Goal: Task Accomplishment & Management: Complete application form

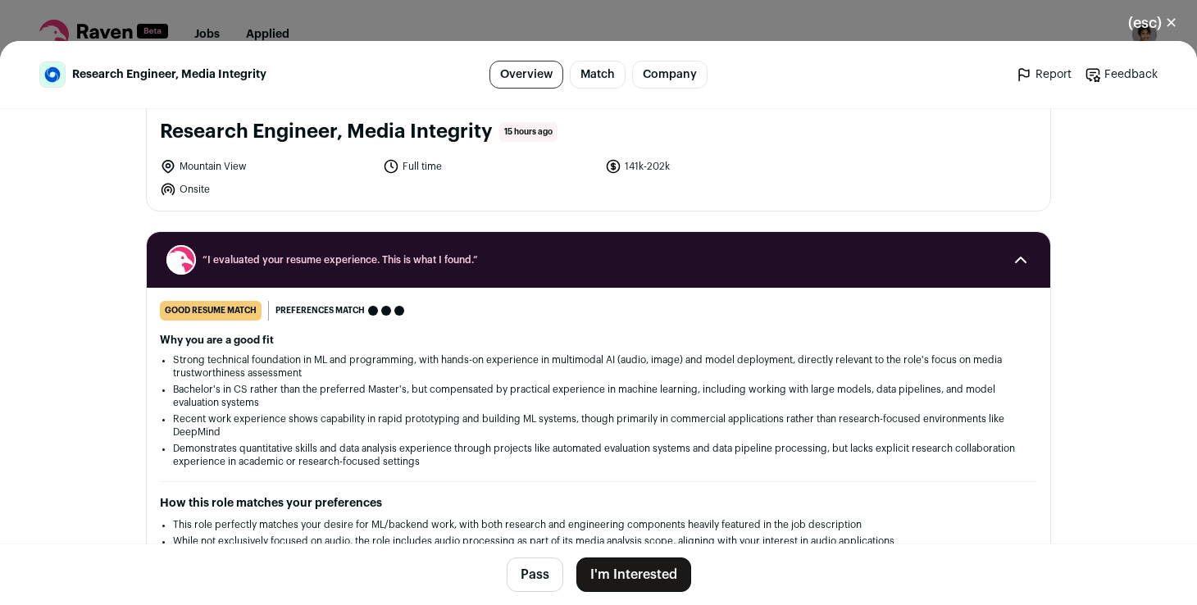
scroll to position [179, 0]
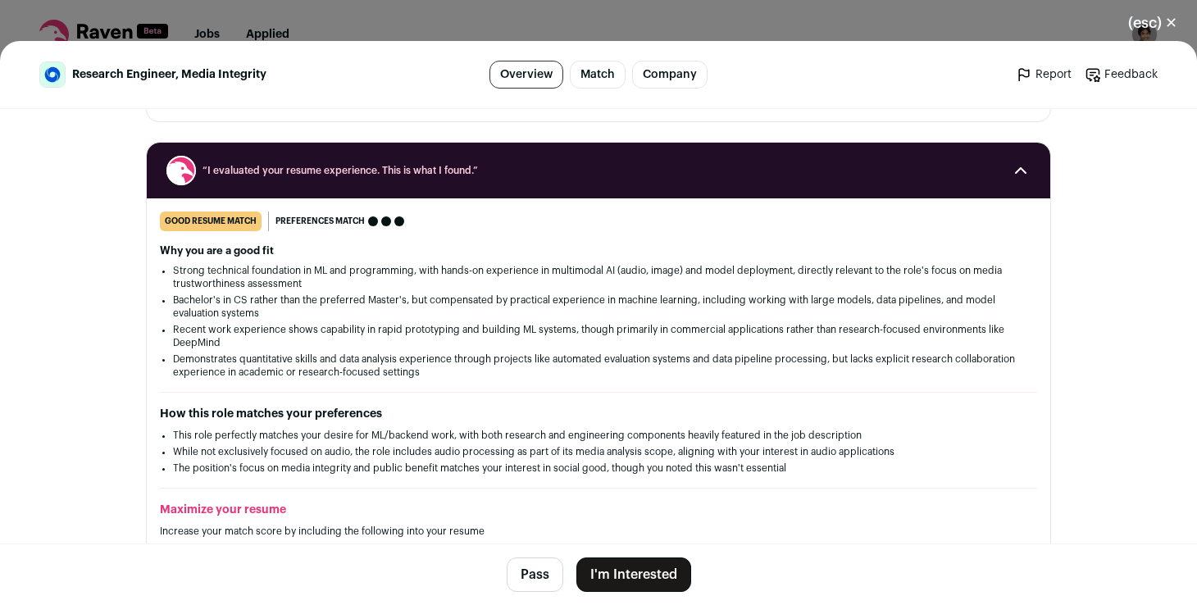
click at [620, 568] on button "I'm Interested" at bounding box center [633, 574] width 115 height 34
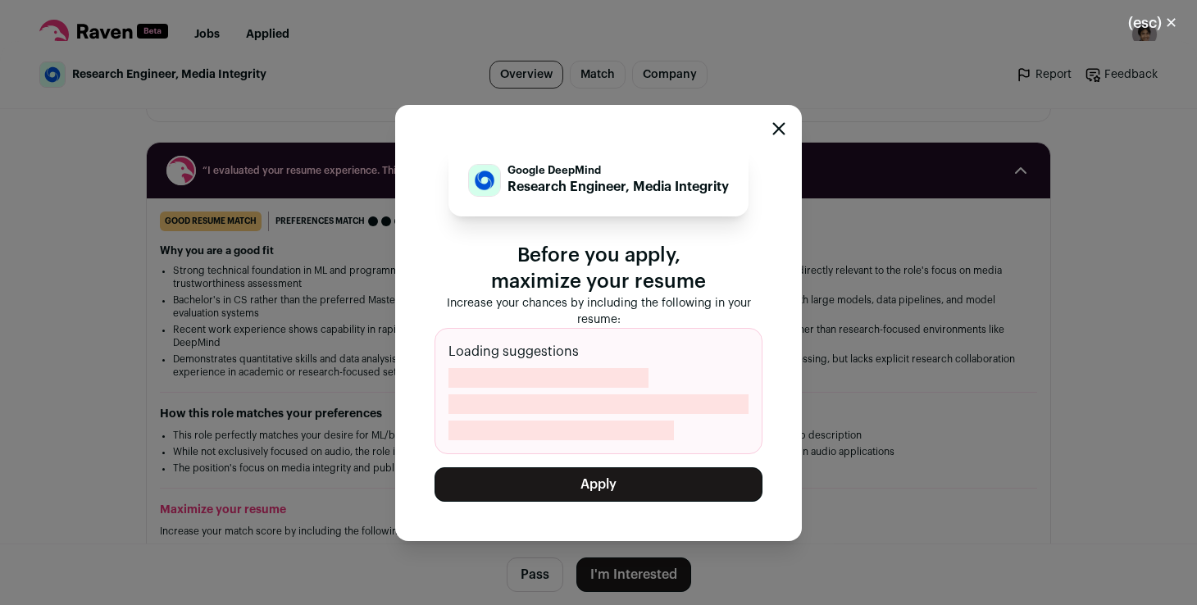
click at [872, 393] on div "Google DeepMind Research Engineer, Media Integrity Before you apply, maximize y…" at bounding box center [598, 323] width 1197 height 564
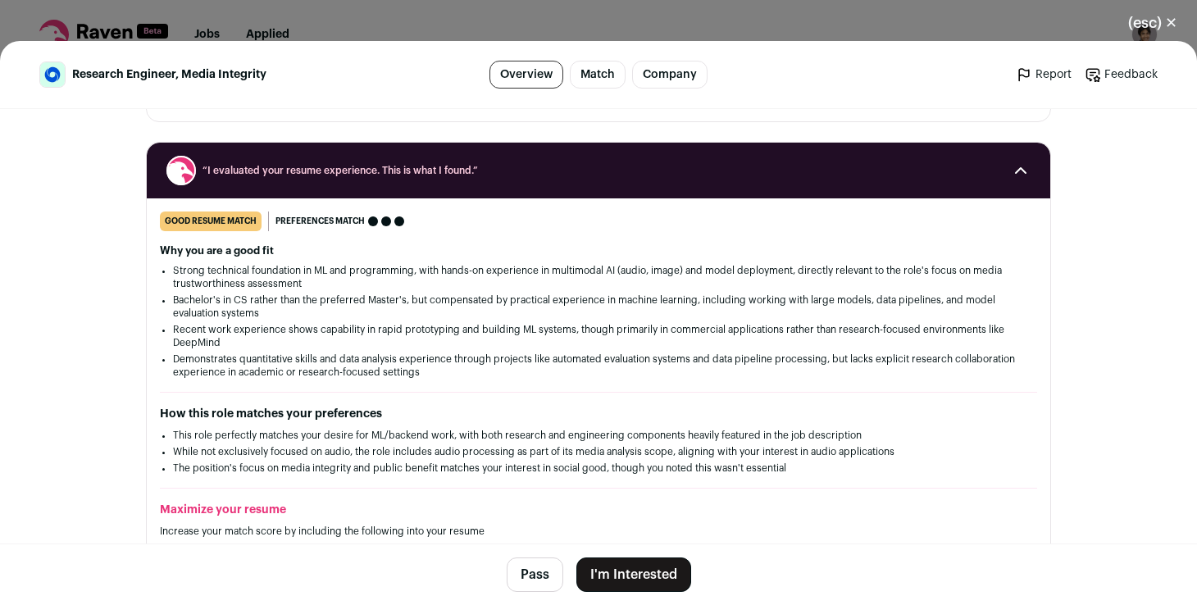
click at [652, 561] on button "I'm Interested" at bounding box center [633, 574] width 115 height 34
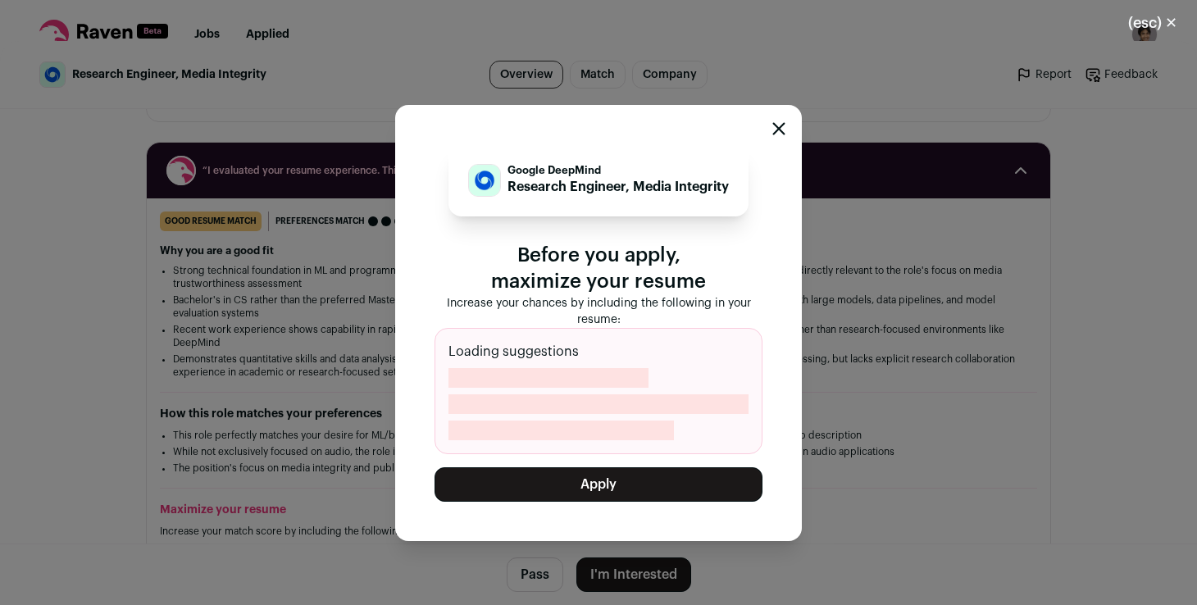
click at [655, 485] on button "Apply" at bounding box center [598, 484] width 328 height 34
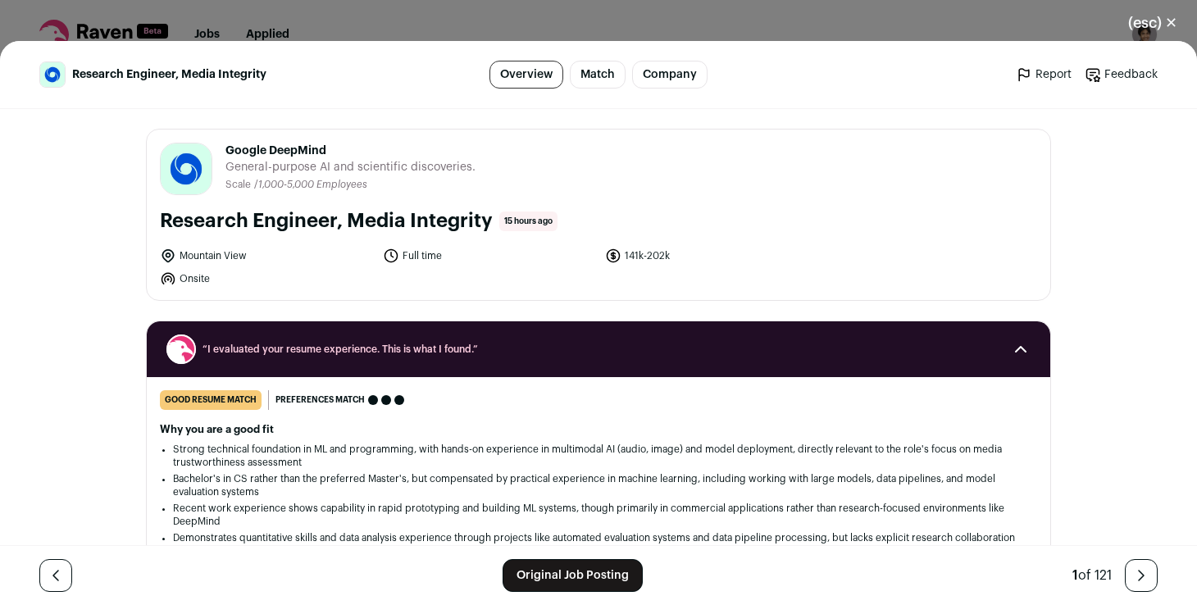
click at [309, 23] on div "(esc) ✕ Research Engineer, Media Integrity Overview Match Company Report Feedba…" at bounding box center [598, 302] width 1197 height 605
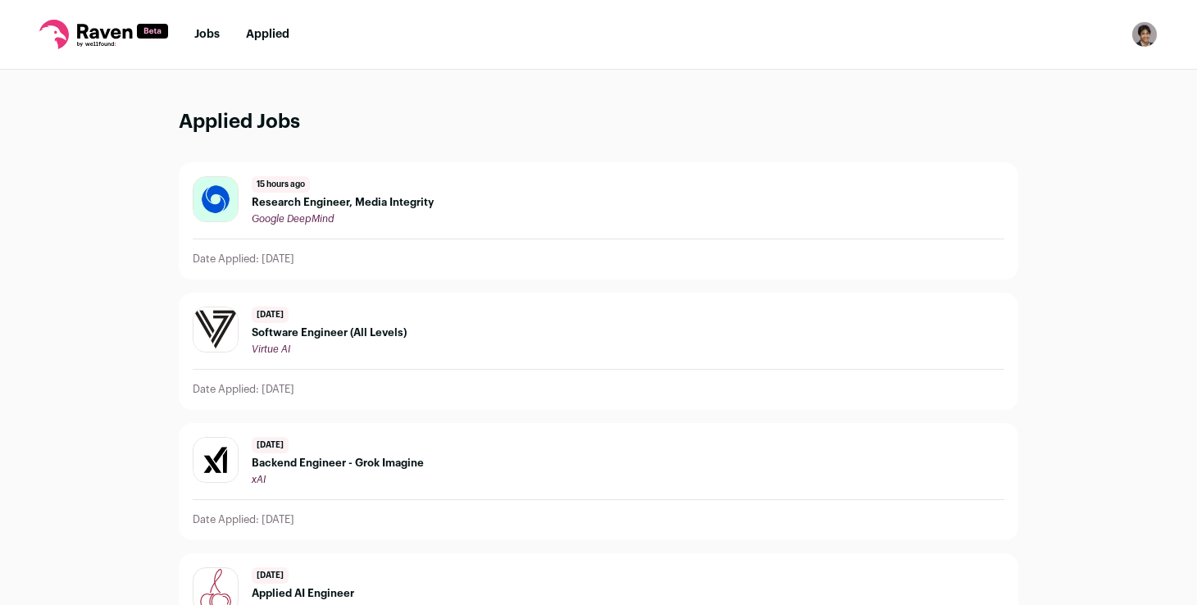
click at [214, 34] on link "Jobs" at bounding box center [206, 34] width 25 height 11
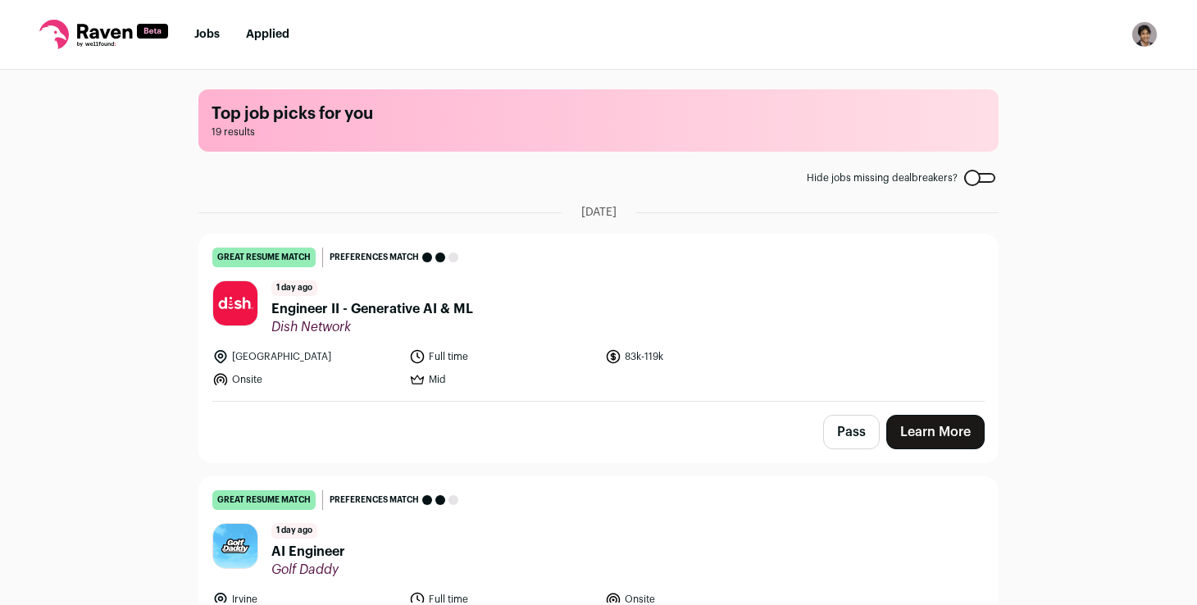
click at [452, 296] on div "[DATE] Engineer II - Generative AI & ML Dish Network" at bounding box center [372, 307] width 202 height 55
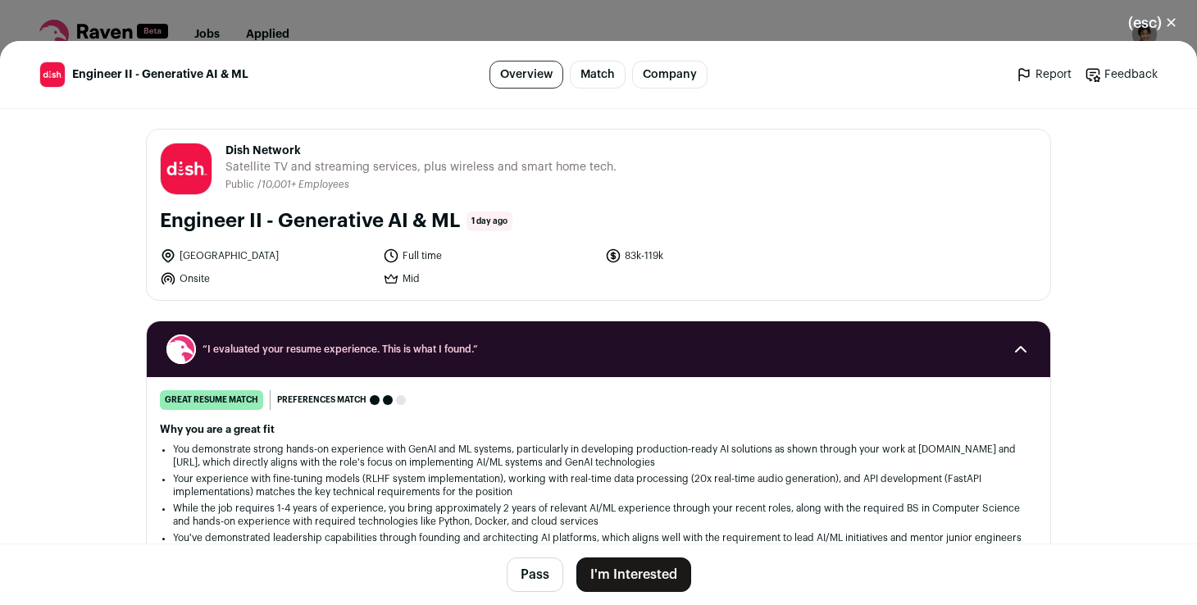
click at [635, 568] on button "I'm Interested" at bounding box center [633, 574] width 115 height 34
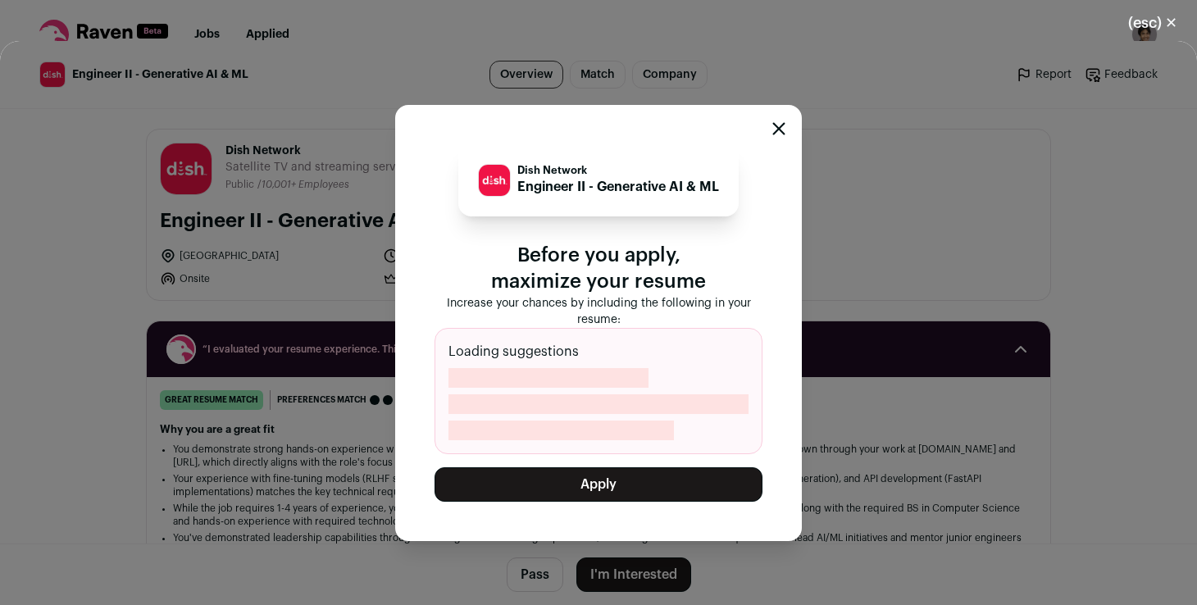
click at [644, 483] on button "Apply" at bounding box center [598, 484] width 328 height 34
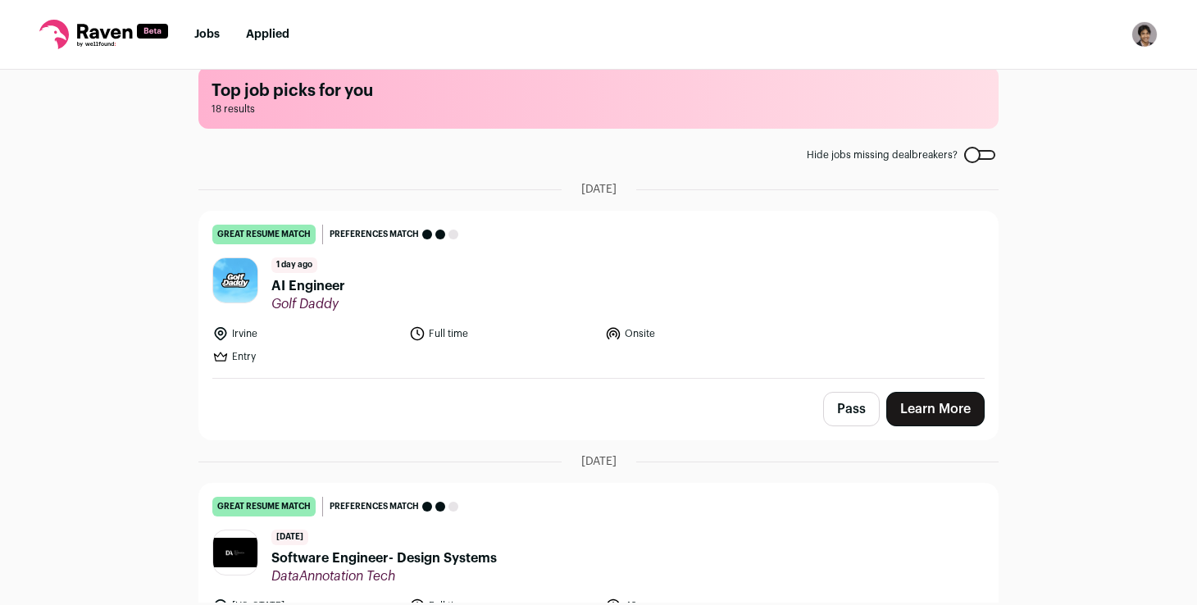
scroll to position [31, 0]
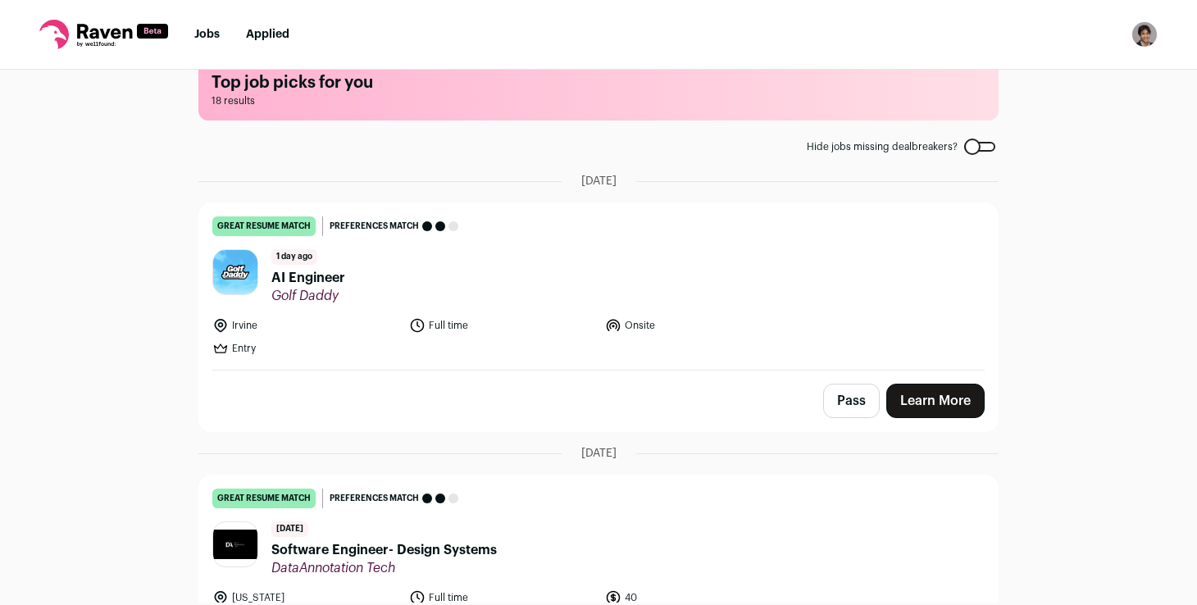
click at [349, 279] on header "[DATE] AI Engineer Golf Daddy" at bounding box center [598, 276] width 772 height 55
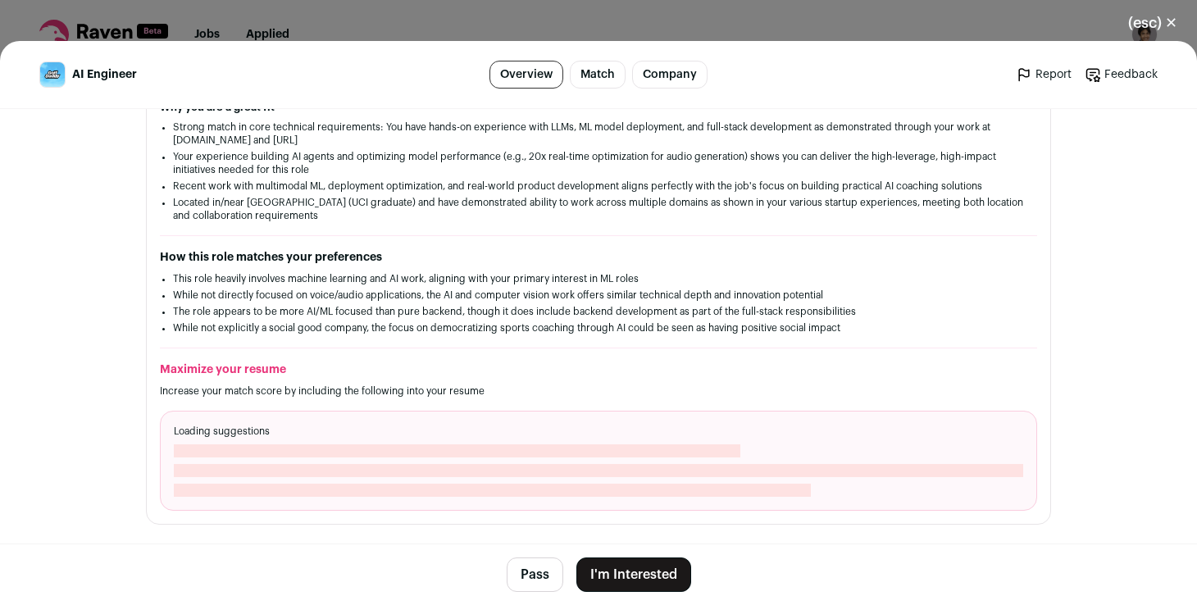
scroll to position [325, 0]
click at [629, 570] on button "I'm Interested" at bounding box center [633, 574] width 115 height 34
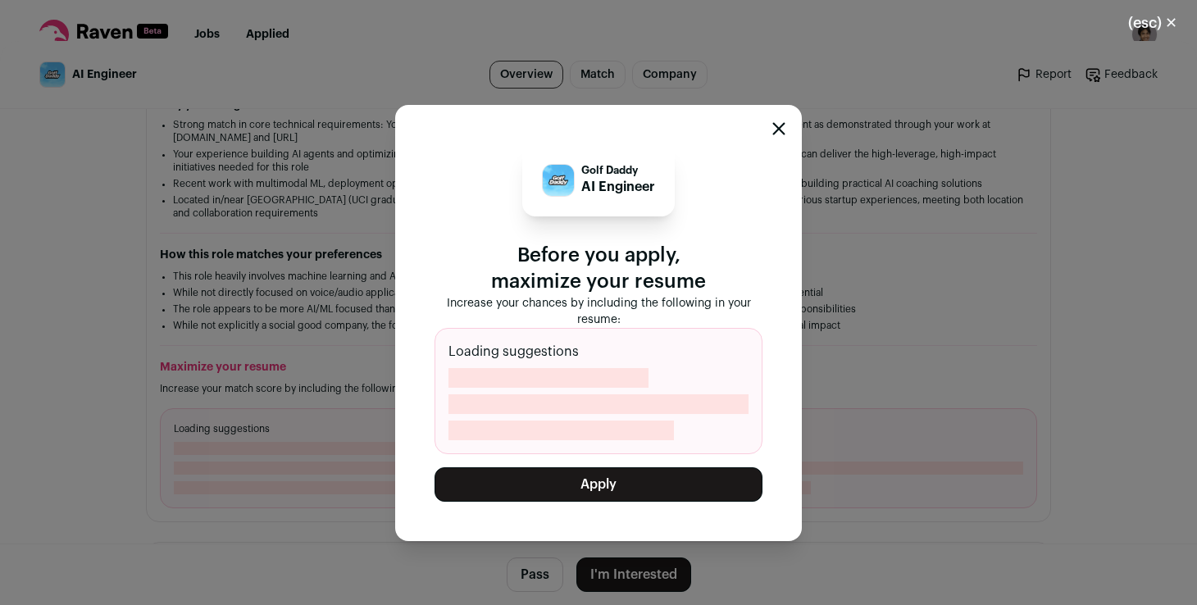
click at [770, 129] on div "Golf Daddy AI Engineer Before you apply, maximize your resume Increase your cha…" at bounding box center [598, 323] width 407 height 436
click at [620, 486] on button "Apply" at bounding box center [598, 484] width 328 height 34
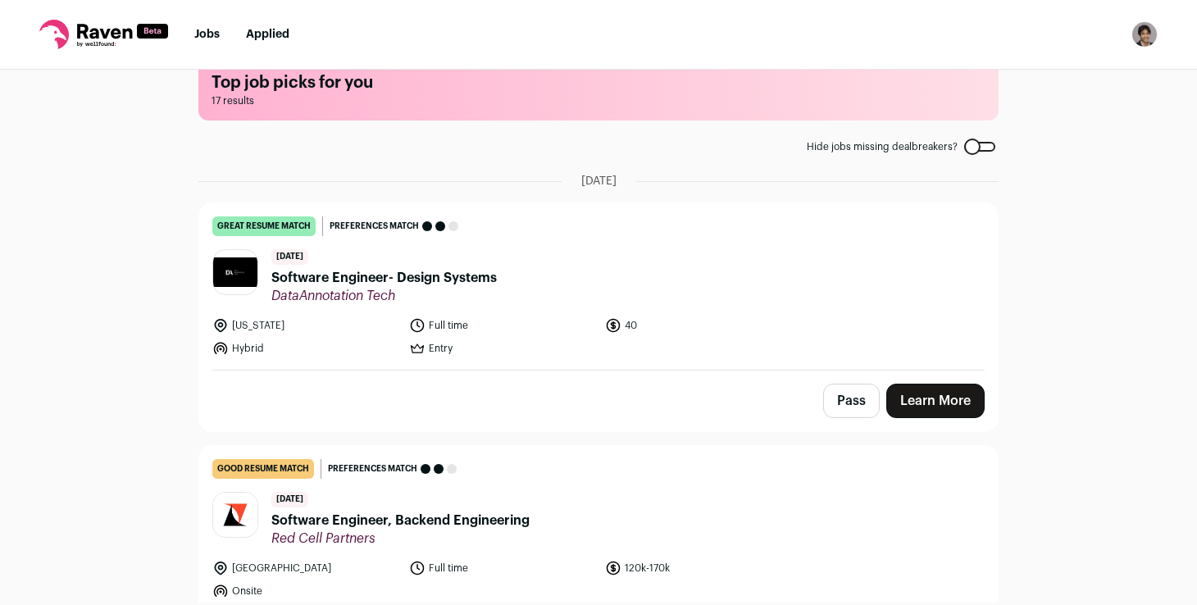
click at [459, 273] on span "Software Engineer- Design Systems" at bounding box center [383, 278] width 225 height 20
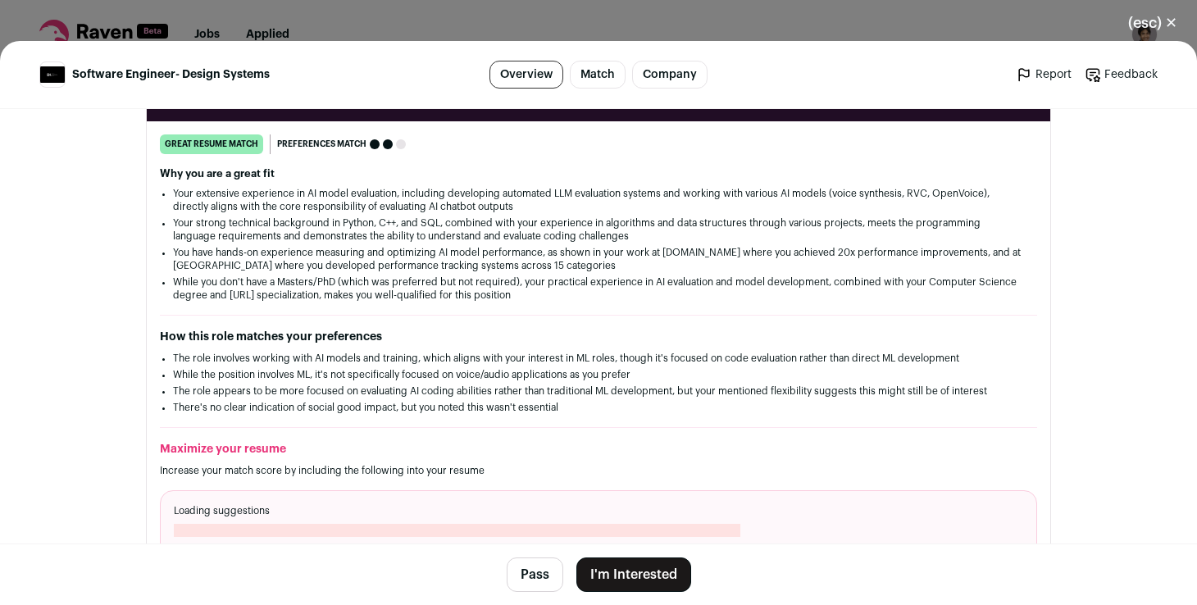
scroll to position [257, 0]
click at [379, 11] on div "(esc) ✕ Software Engineer- Design Systems Overview Match Company Report Feedbac…" at bounding box center [598, 302] width 1197 height 605
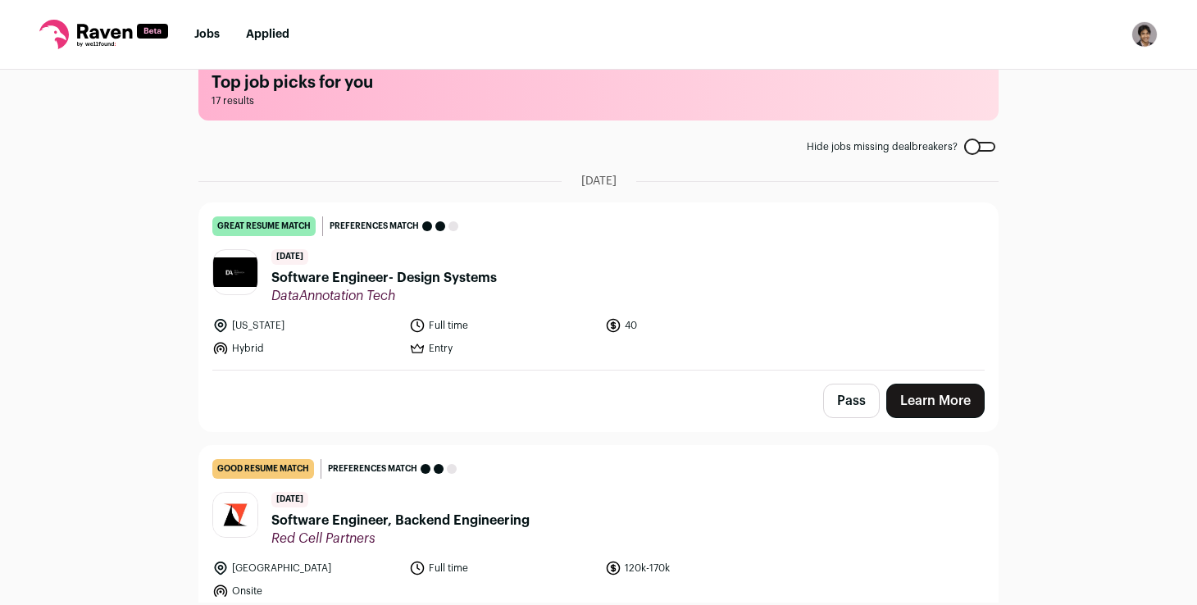
click at [851, 408] on button "Pass" at bounding box center [851, 401] width 57 height 34
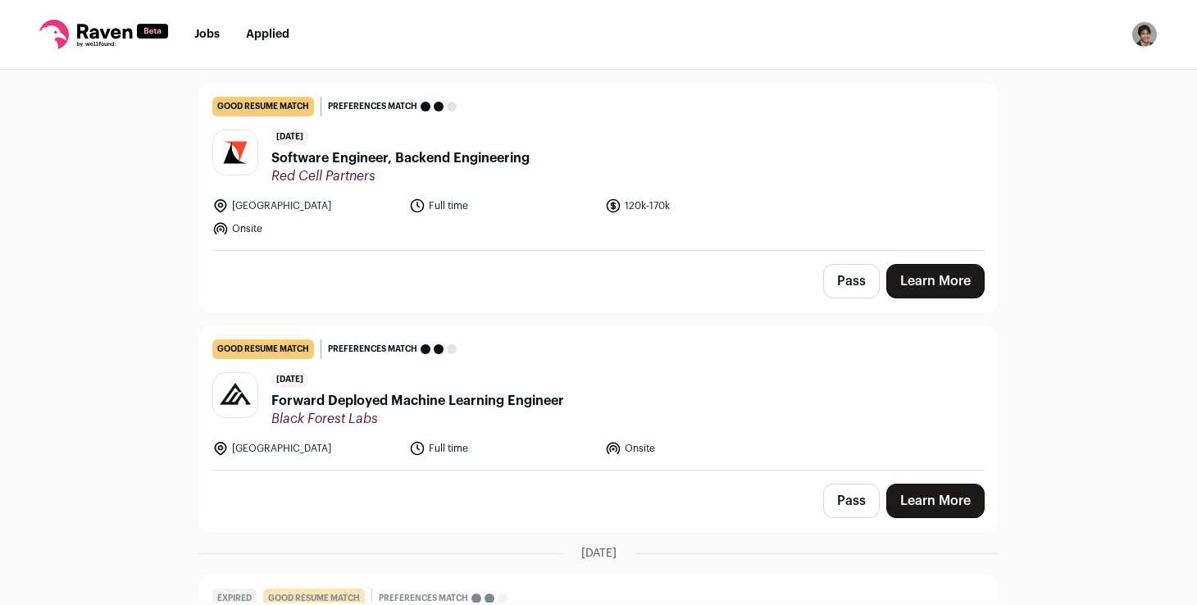
scroll to position [398, 0]
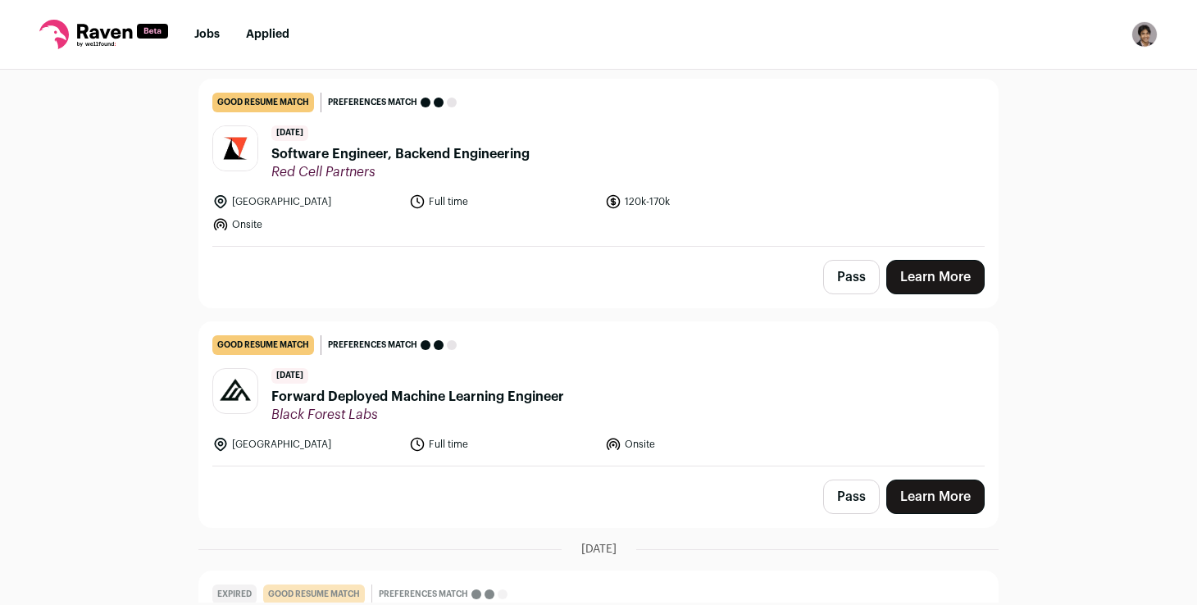
click at [588, 152] on header "[DATE] Software Engineer, Backend Engineering Red Cell Partners" at bounding box center [598, 152] width 772 height 55
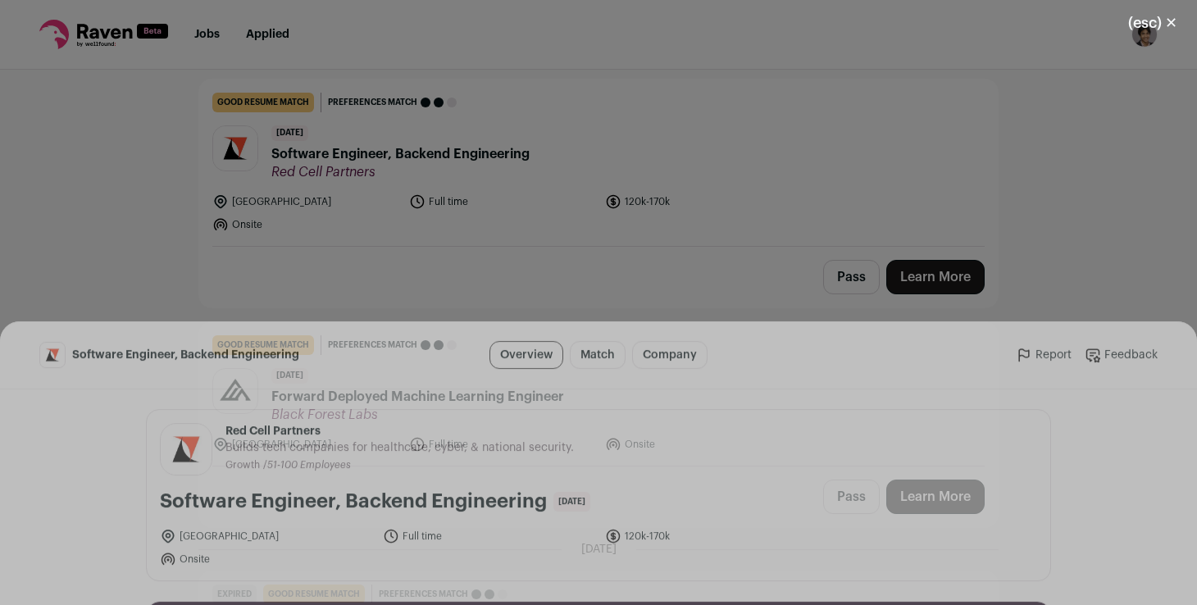
click at [630, 575] on button "I'm Interested" at bounding box center [633, 574] width 115 height 34
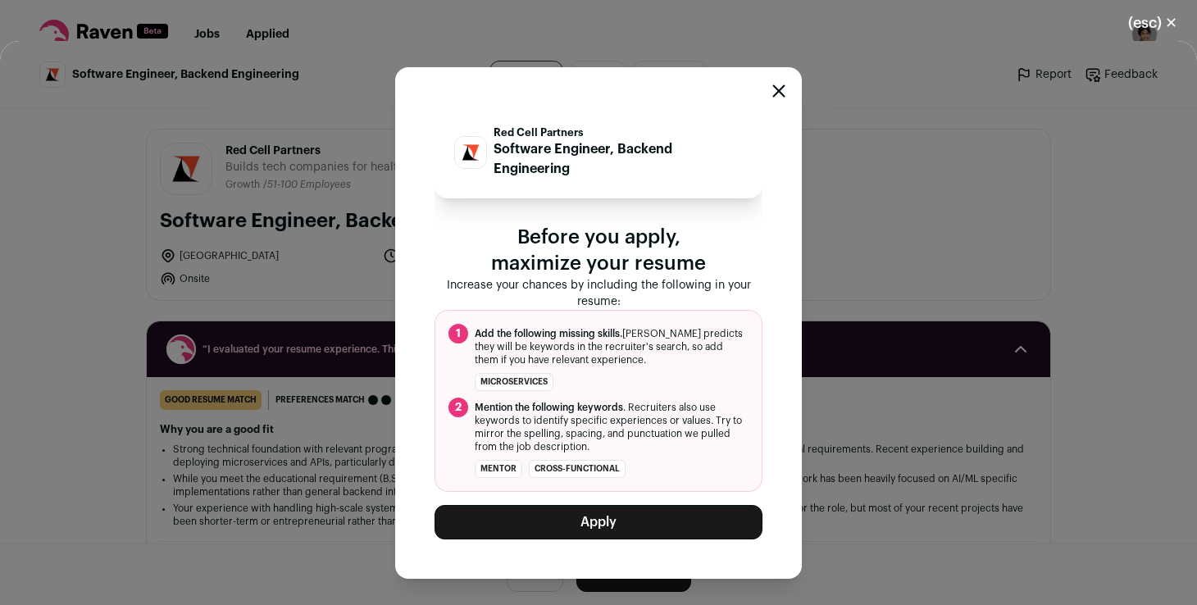
click at [638, 527] on button "Apply" at bounding box center [598, 522] width 328 height 34
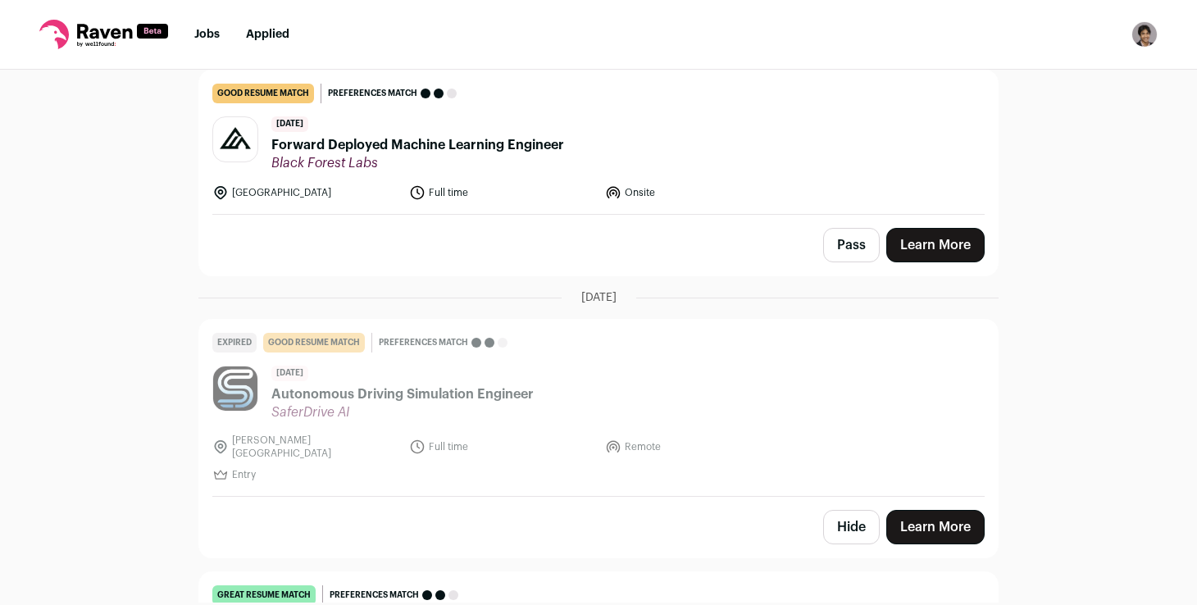
scroll to position [371, 0]
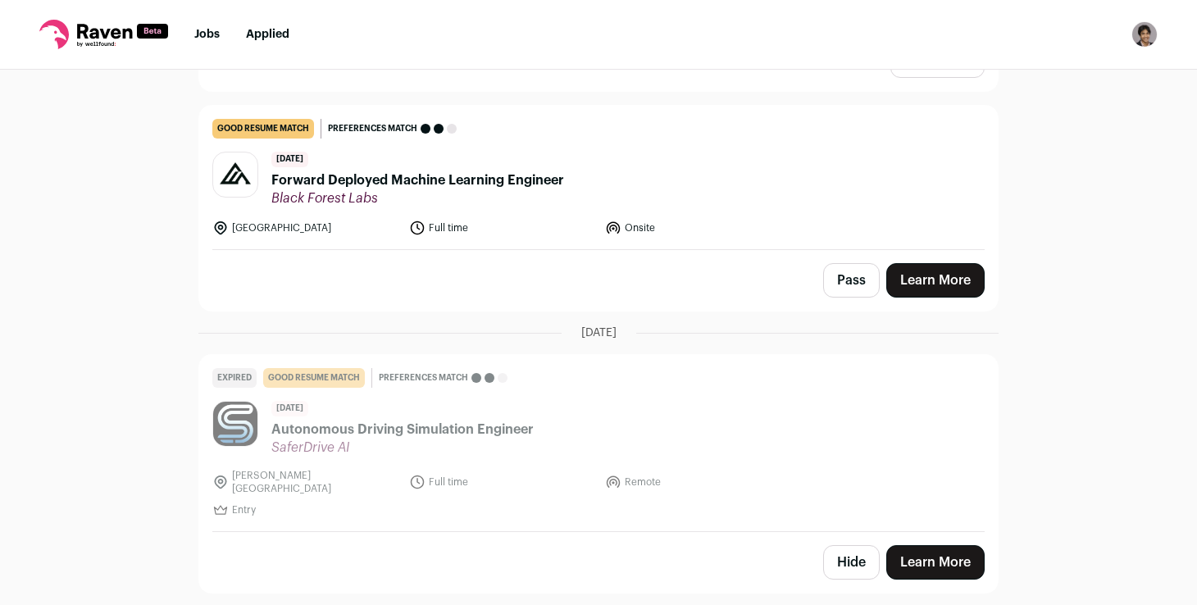
click at [522, 162] on div "[DATE] Forward Deployed Machine Learning Engineer Black Forest Labs" at bounding box center [417, 179] width 293 height 55
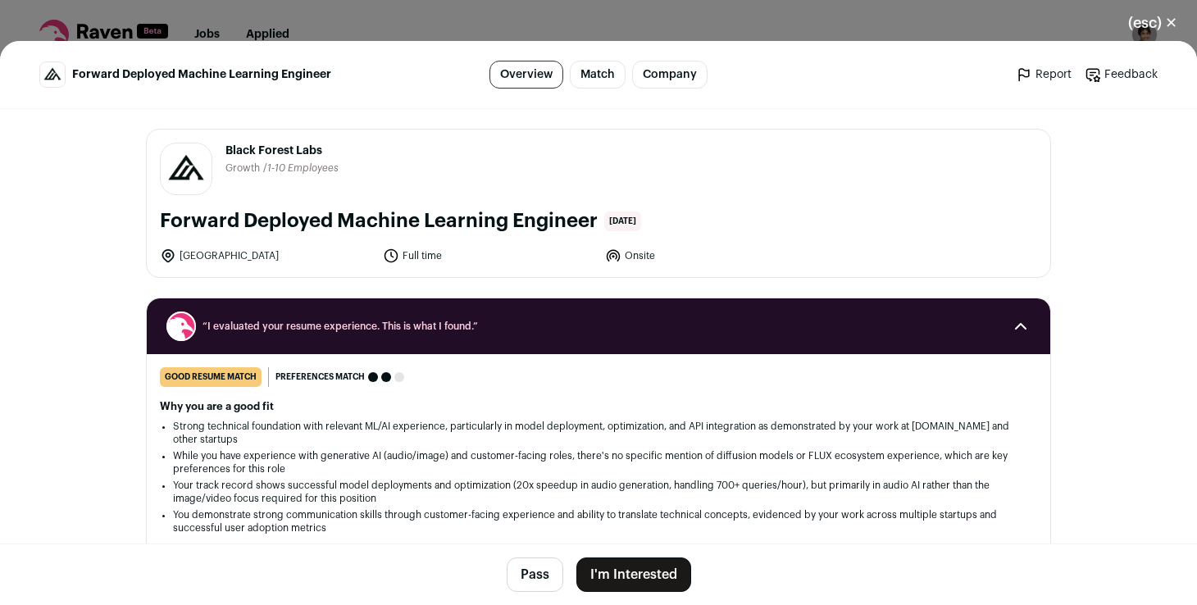
click at [649, 568] on button "I'm Interested" at bounding box center [633, 574] width 115 height 34
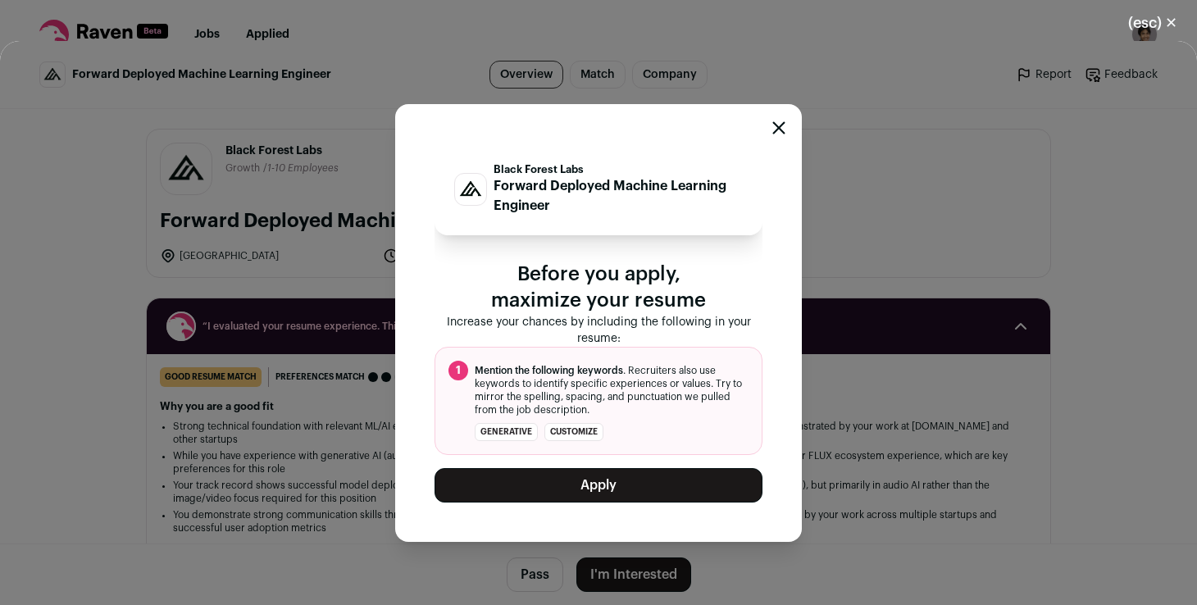
click at [668, 495] on button "Apply" at bounding box center [598, 485] width 328 height 34
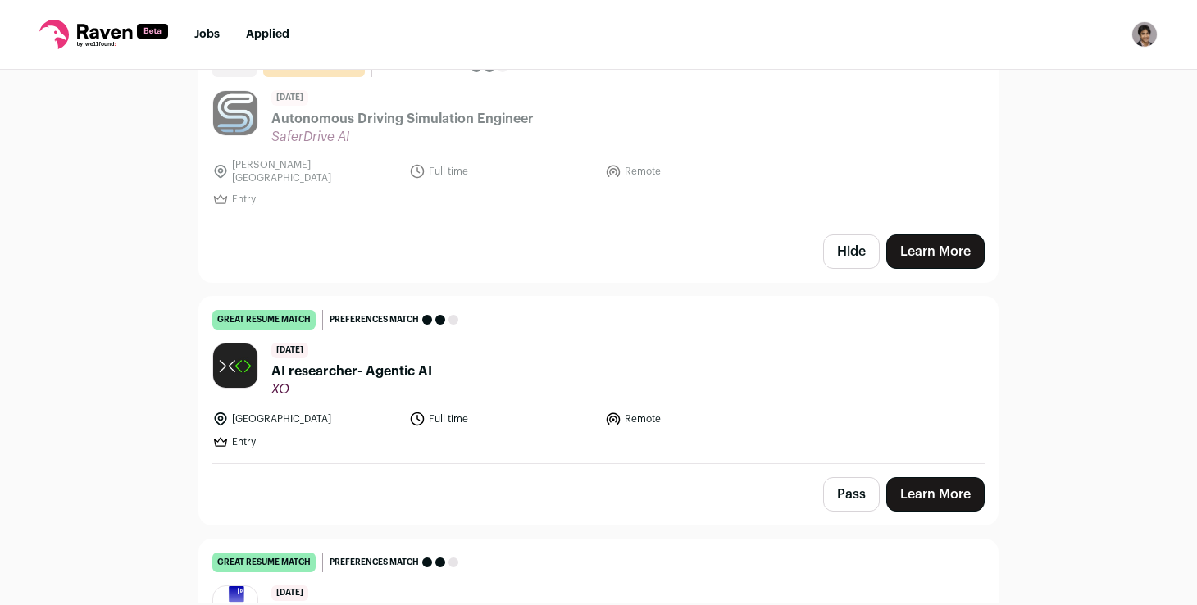
scroll to position [511, 0]
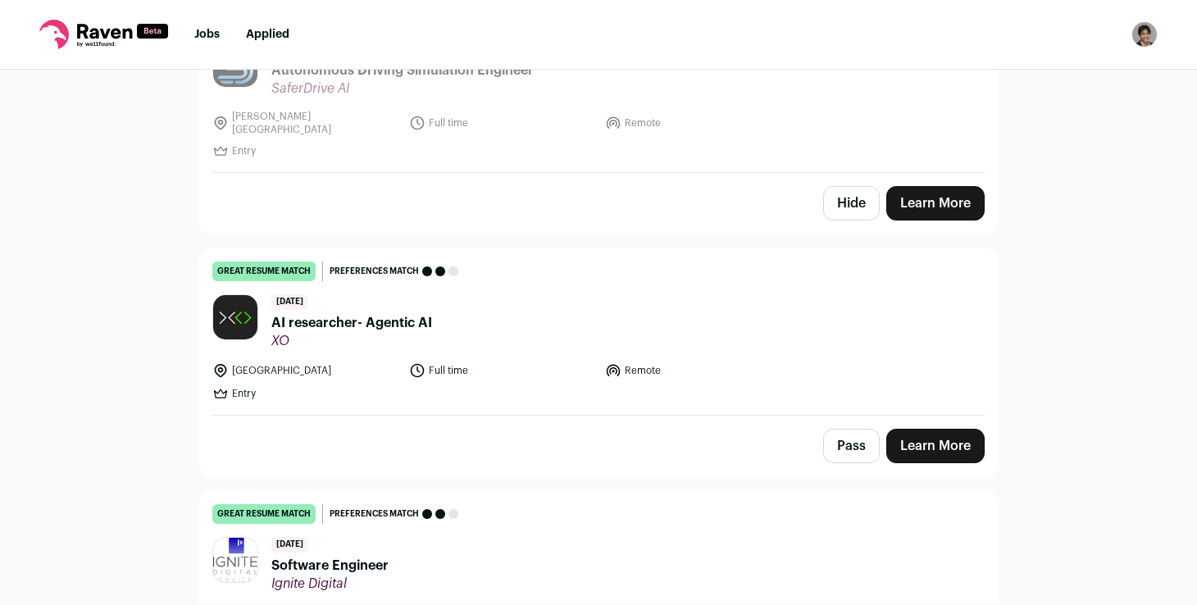
click at [466, 307] on header "[DATE] AI researcher- Agentic AI XO" at bounding box center [598, 321] width 772 height 55
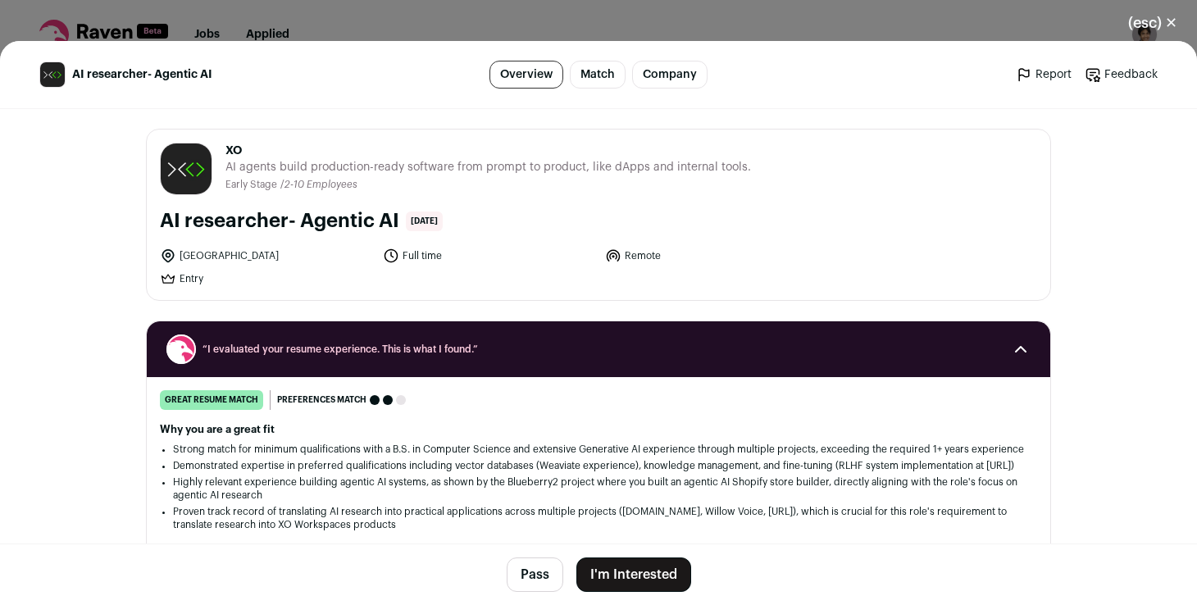
click at [599, 572] on button "I'm Interested" at bounding box center [633, 574] width 115 height 34
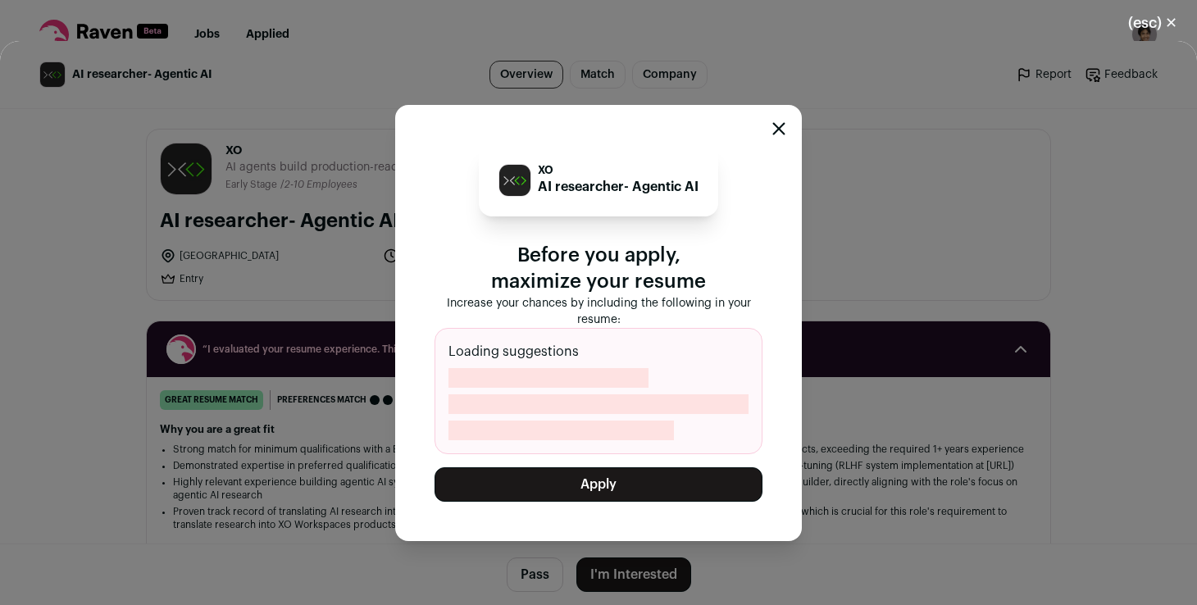
click at [617, 478] on button "Apply" at bounding box center [598, 484] width 328 height 34
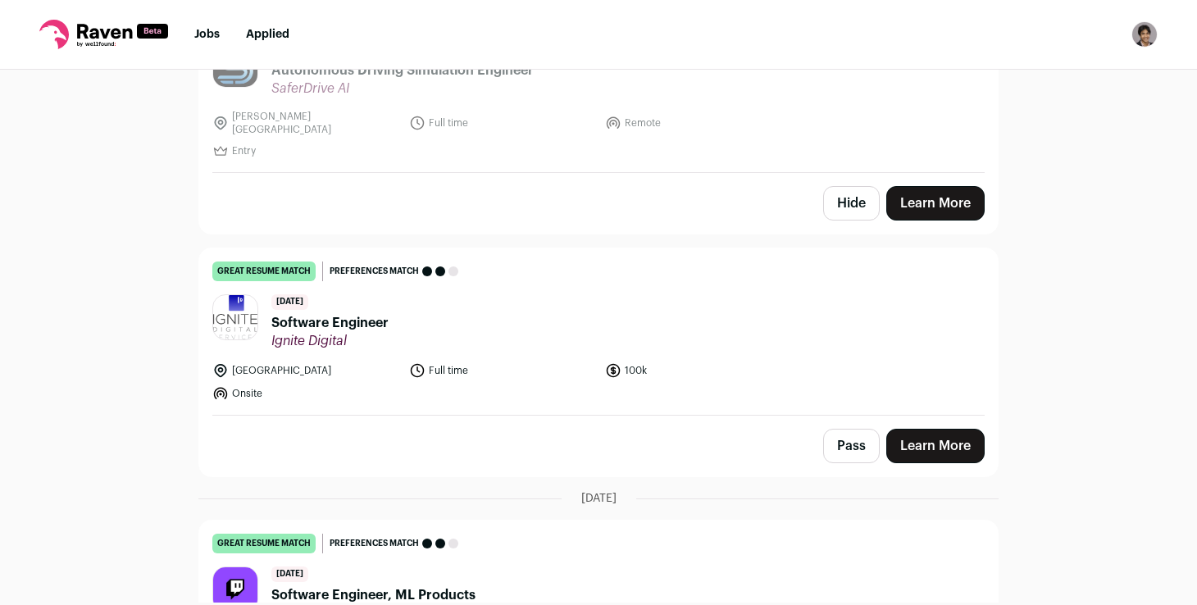
click at [422, 313] on header "[DATE] Software Engineer Ignite Digital" at bounding box center [598, 321] width 772 height 55
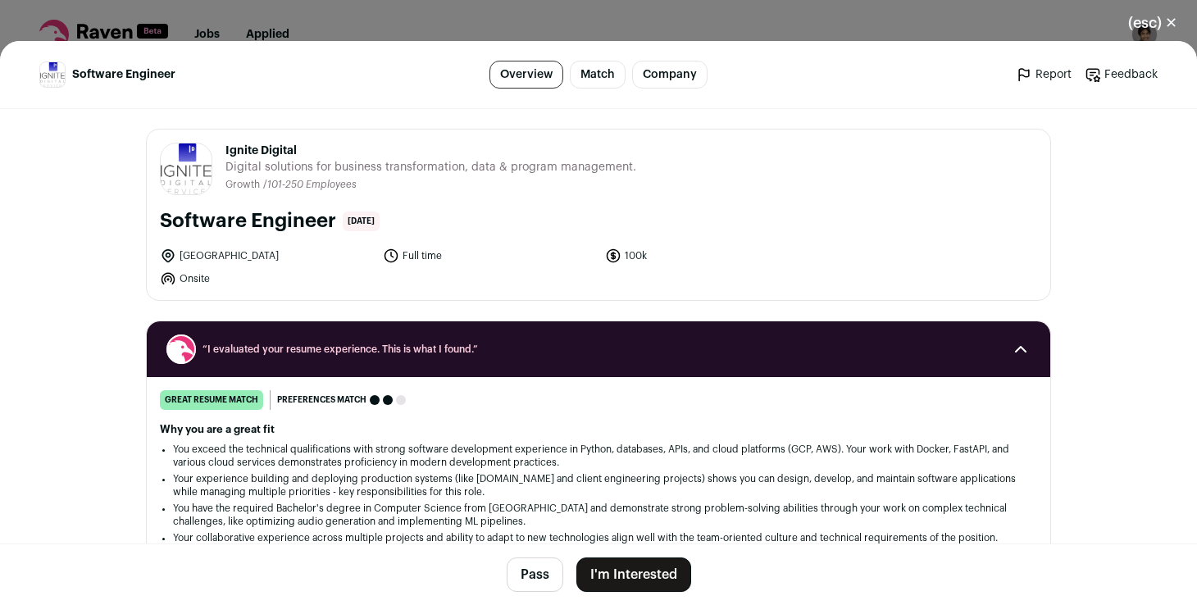
click at [607, 567] on button "I'm Interested" at bounding box center [633, 574] width 115 height 34
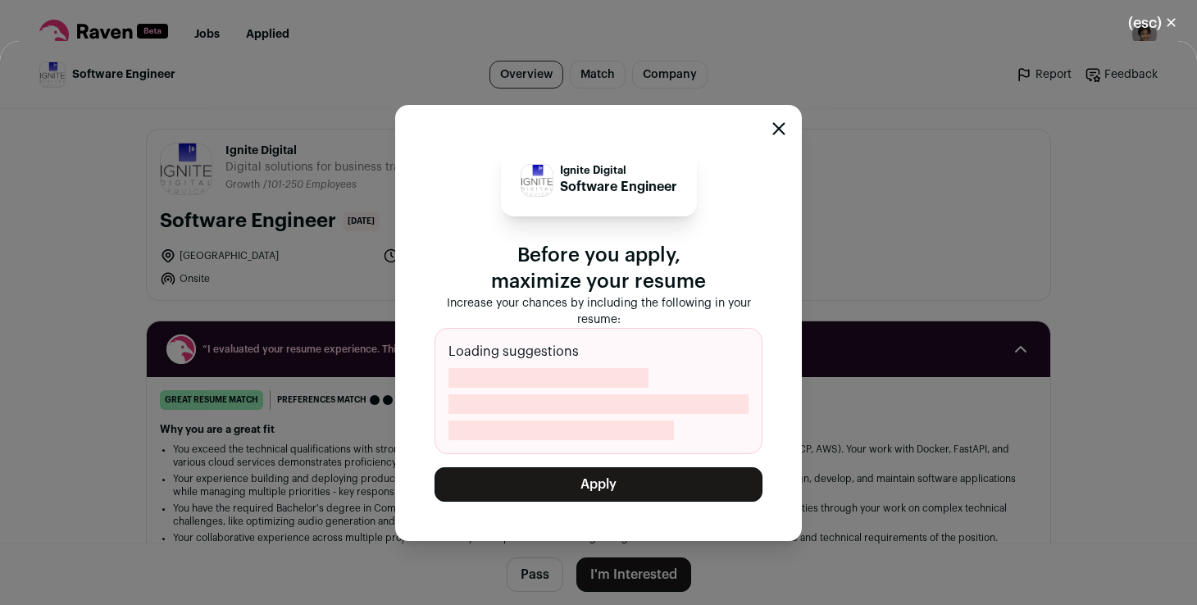
click at [584, 485] on button "Apply" at bounding box center [598, 484] width 328 height 34
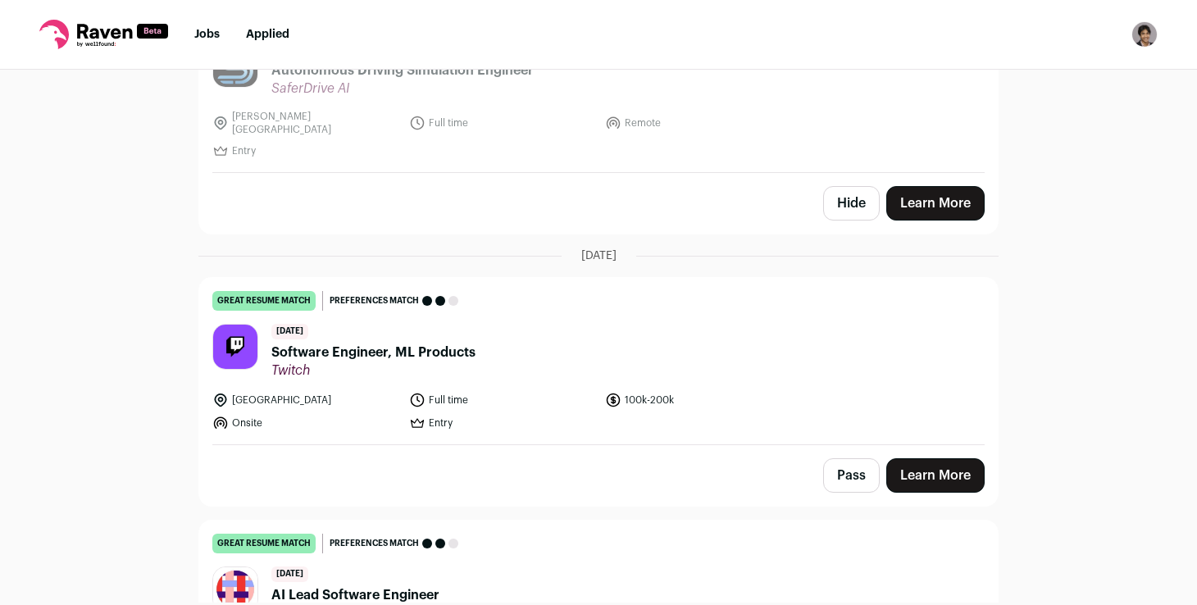
click at [534, 326] on header "[DATE] Software Engineer, ML Products Twitch" at bounding box center [598, 351] width 772 height 55
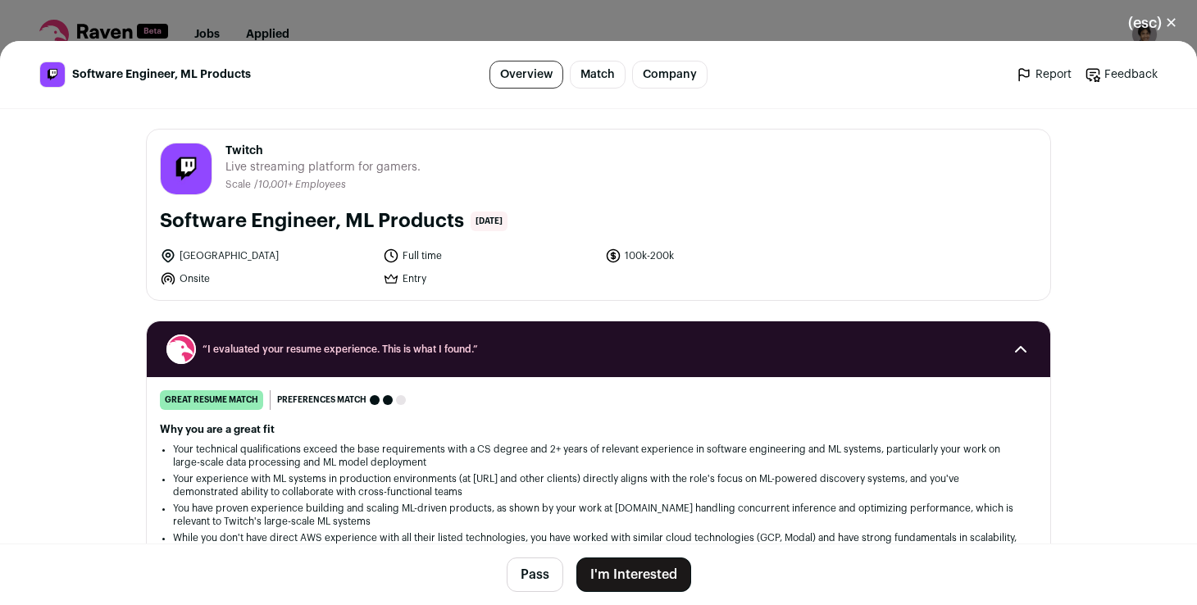
click at [625, 574] on button "I'm Interested" at bounding box center [633, 574] width 115 height 34
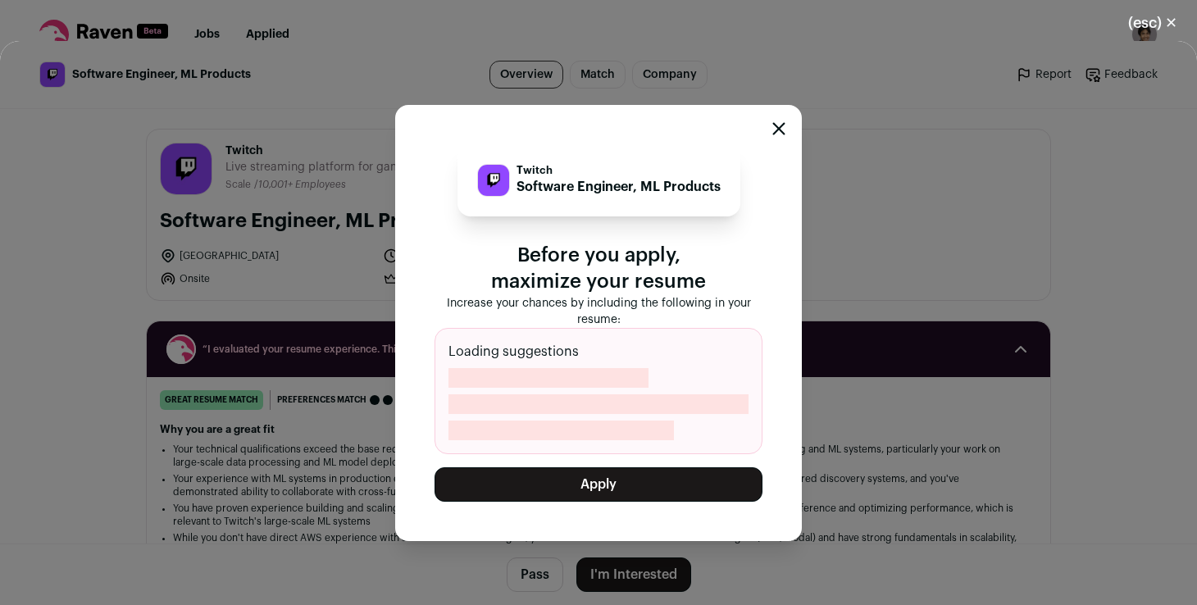
click at [660, 475] on button "Apply" at bounding box center [598, 484] width 328 height 34
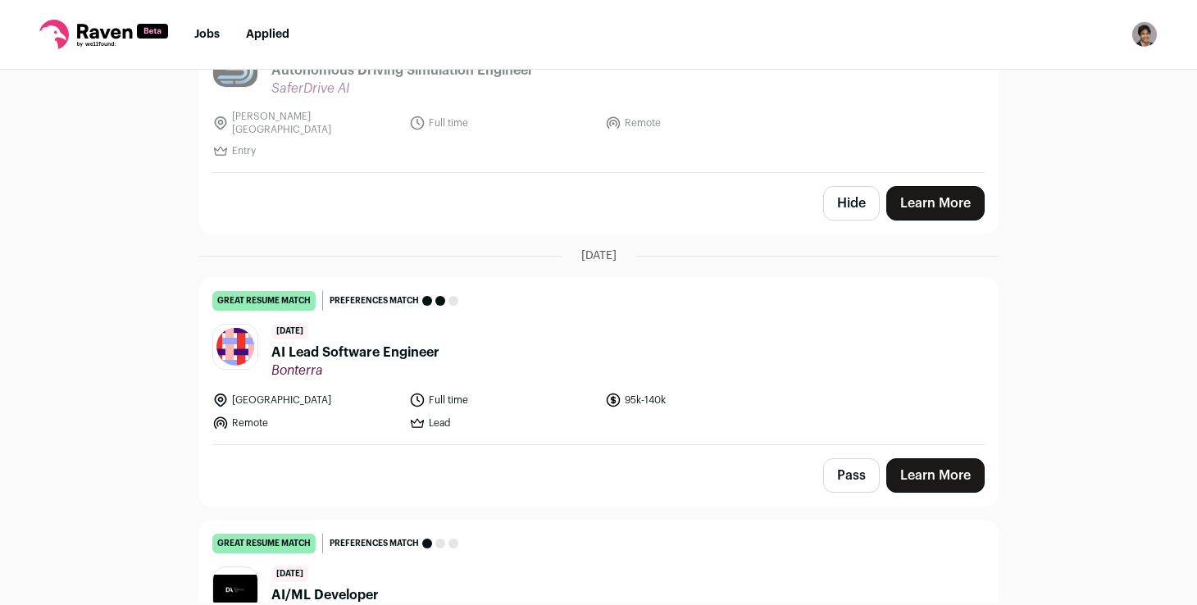
click at [446, 344] on header "[DATE] AI Lead Software Engineer [GEOGRAPHIC_DATA]" at bounding box center [598, 351] width 772 height 55
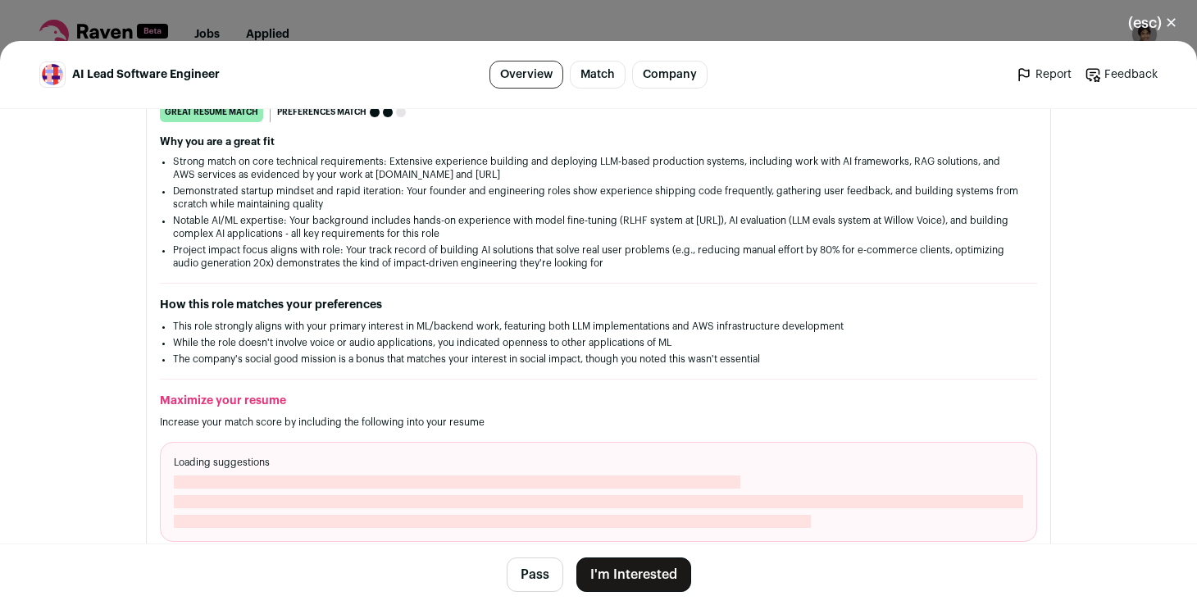
scroll to position [293, 0]
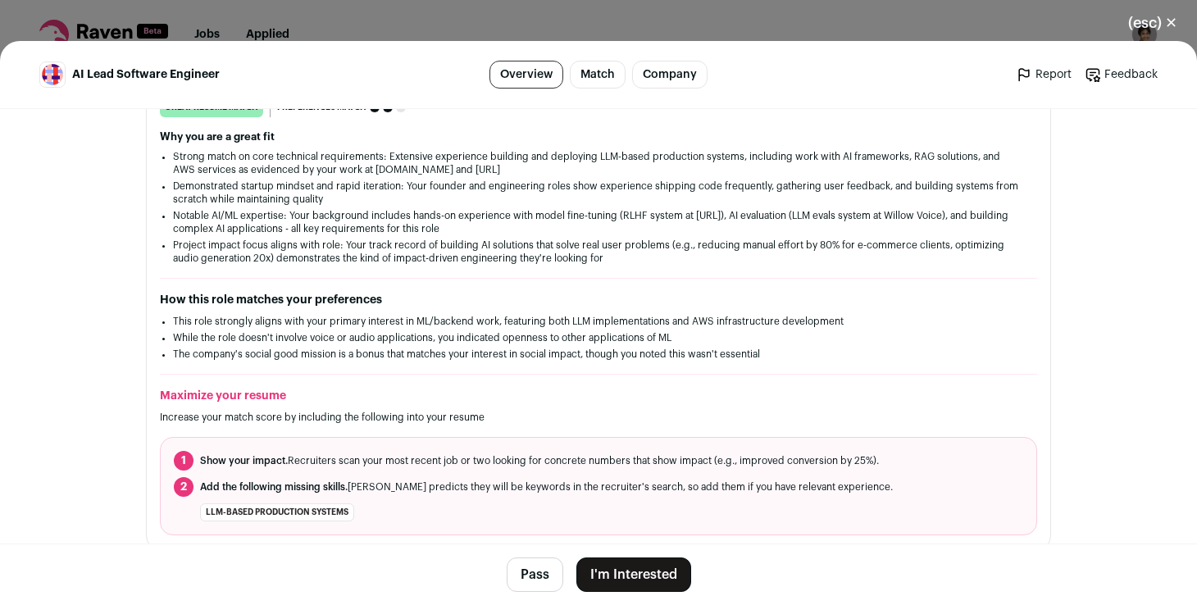
click at [634, 574] on button "I'm Interested" at bounding box center [633, 574] width 115 height 34
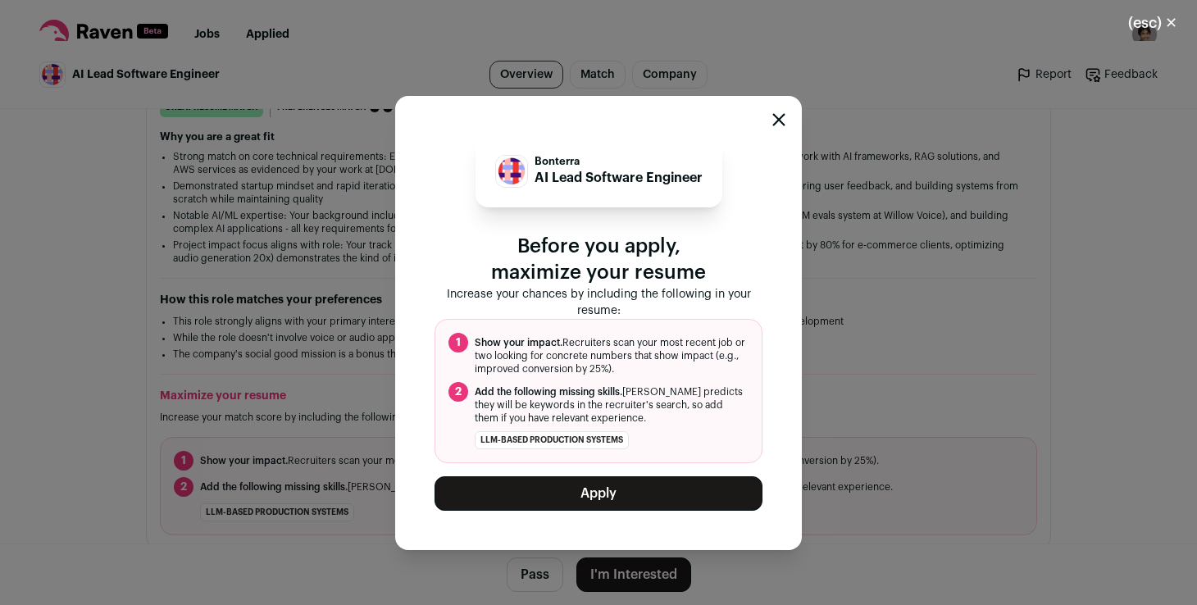
click at [659, 505] on button "Apply" at bounding box center [598, 493] width 328 height 34
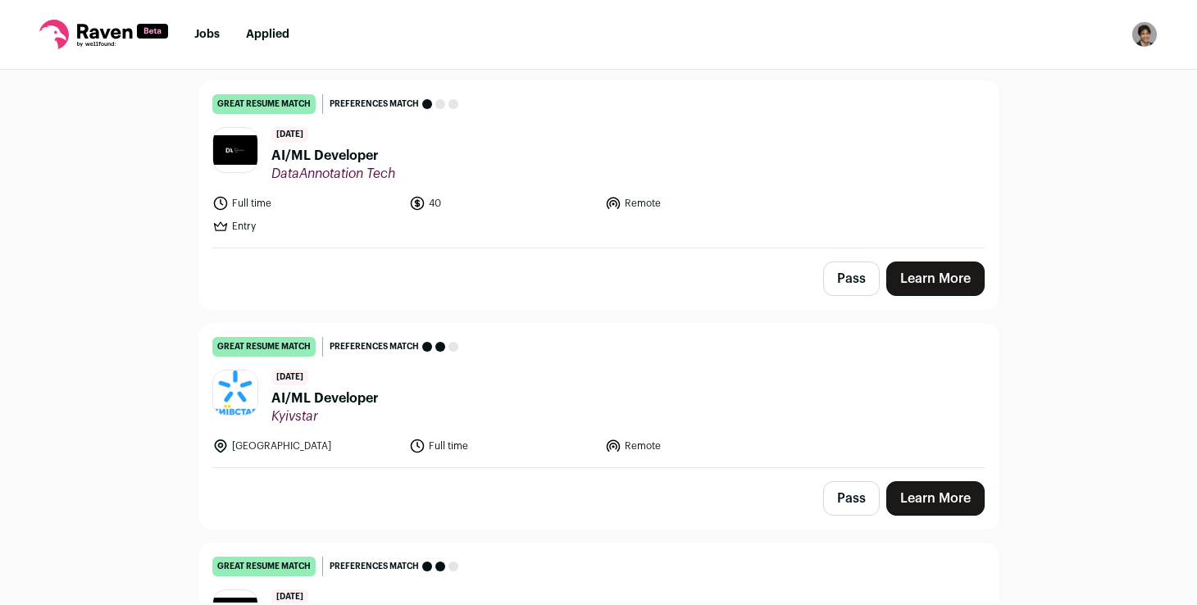
scroll to position [748, 0]
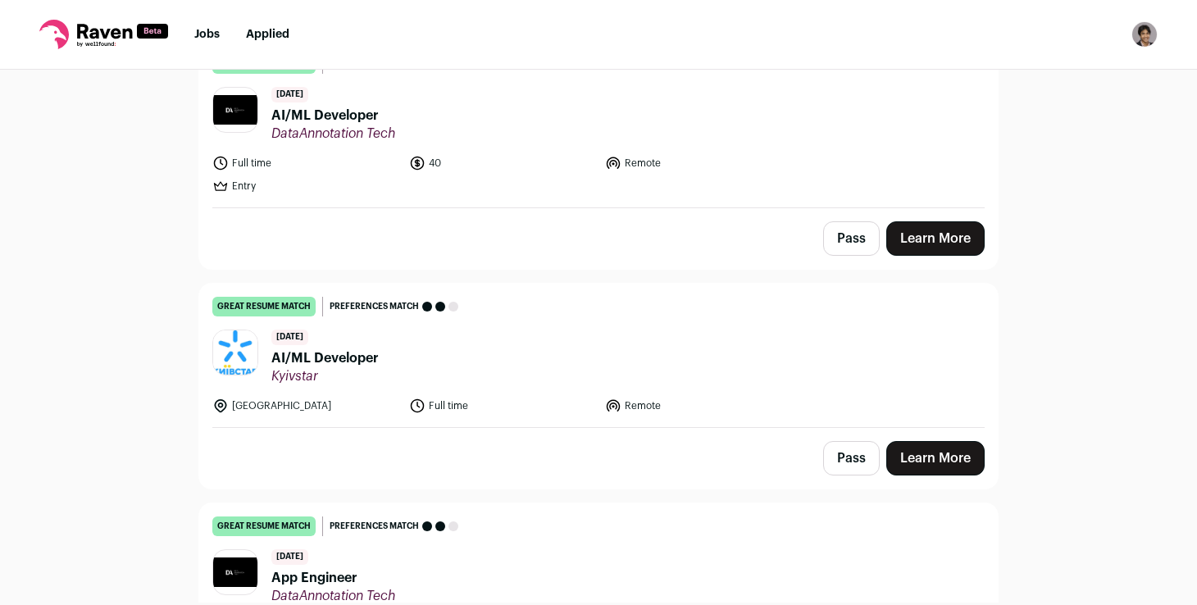
click at [472, 360] on header "[DATE] AI/ML Developer Kyivstar" at bounding box center [598, 356] width 772 height 55
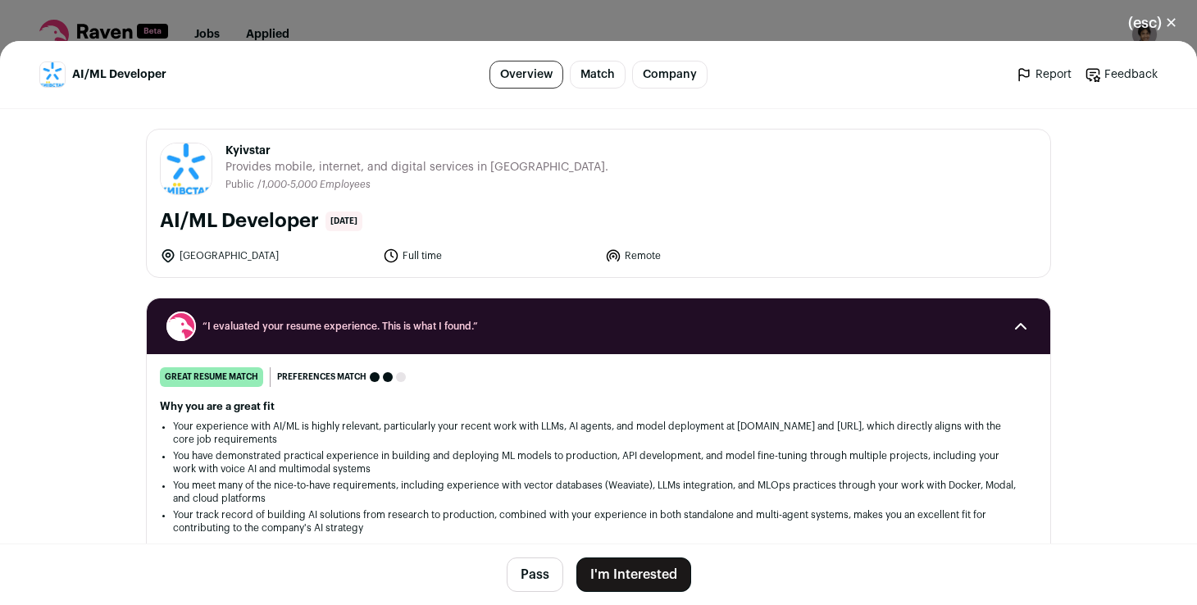
click at [624, 573] on button "I'm Interested" at bounding box center [633, 574] width 115 height 34
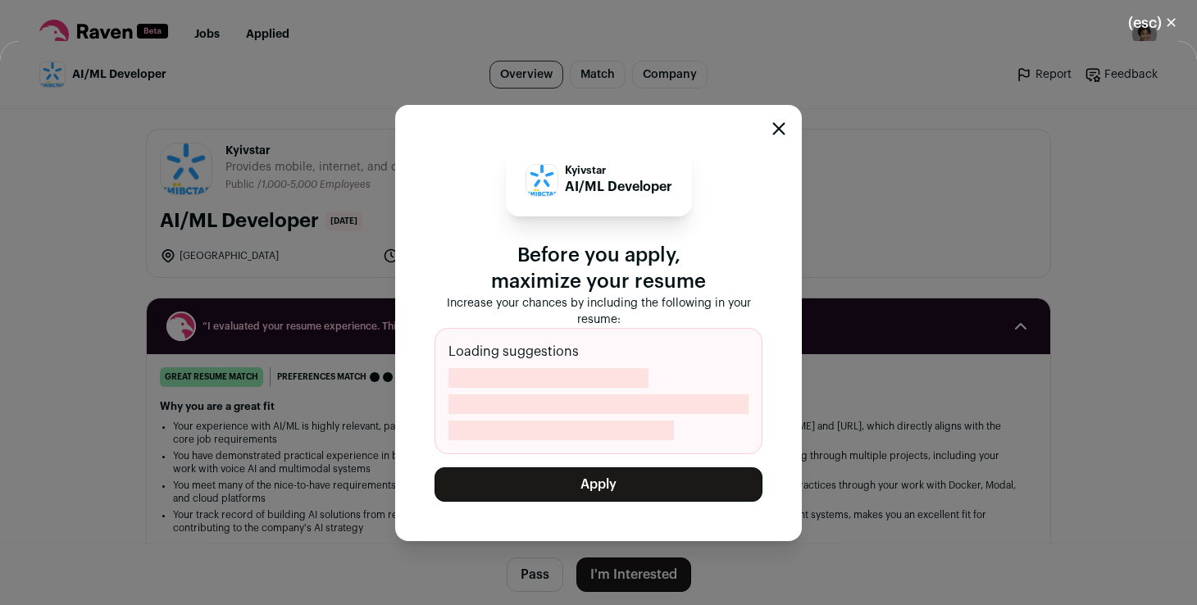
click at [570, 484] on button "Apply" at bounding box center [598, 484] width 328 height 34
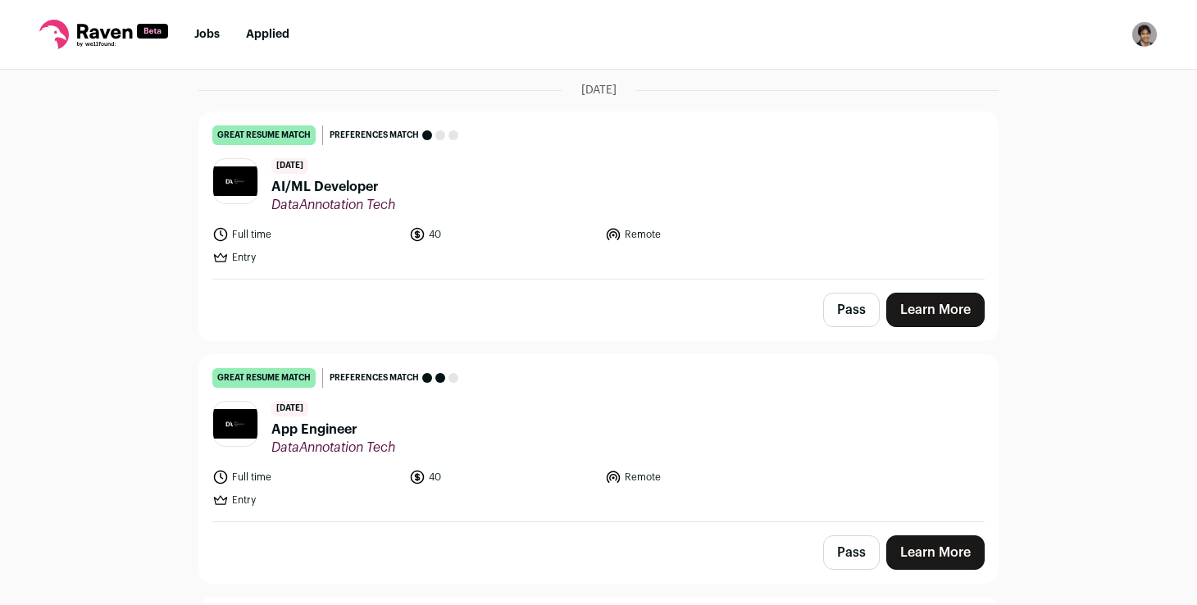
scroll to position [419, 0]
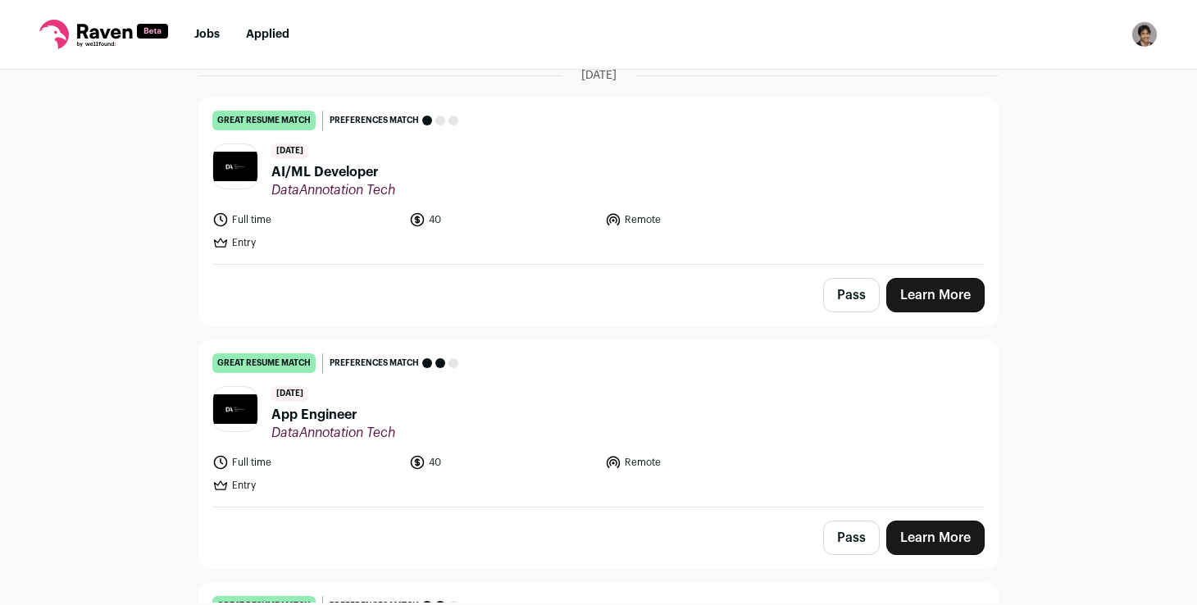
click at [392, 182] on span "DataAnnotation Tech" at bounding box center [333, 190] width 124 height 16
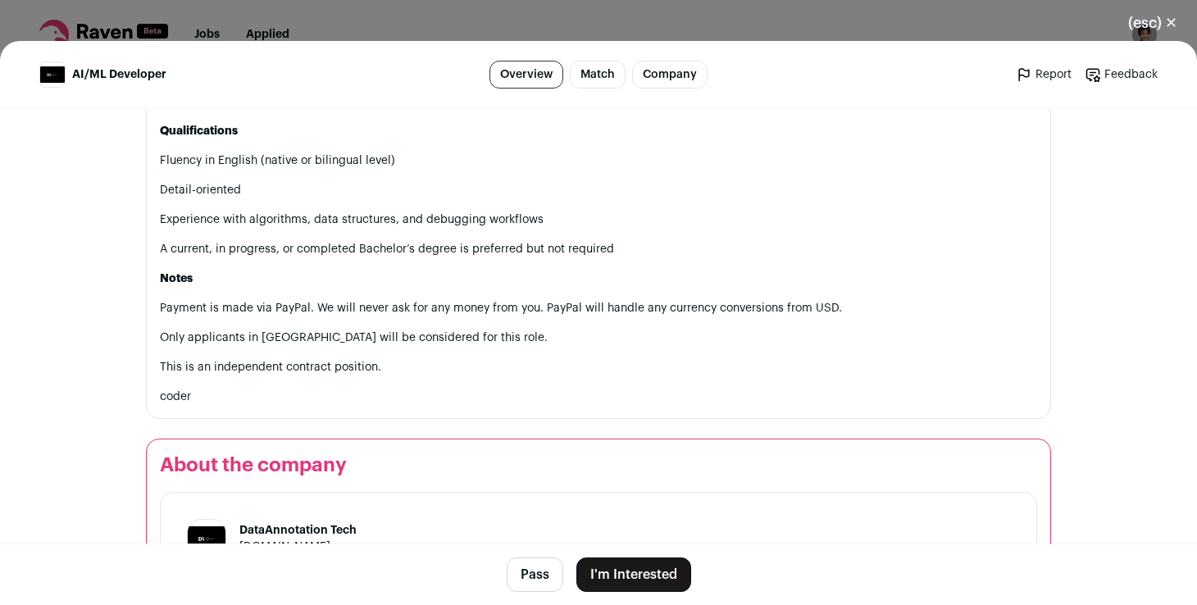
scroll to position [1225, 0]
